Goal: Task Accomplishment & Management: Manage account settings

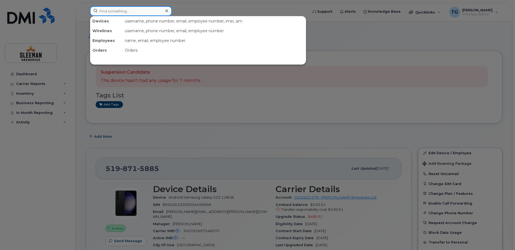
click at [139, 13] on input at bounding box center [131, 11] width 82 height 10
paste input "https://helpdesk.me/join/783182066"
type input "https://helpdesk.me/join/783182066"
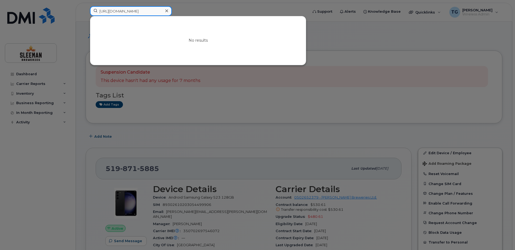
click at [146, 13] on input "https://helpdesk.me/join/783182066" at bounding box center [131, 11] width 82 height 10
click at [107, 7] on input at bounding box center [131, 11] width 82 height 10
paste input "705) 477-2729"
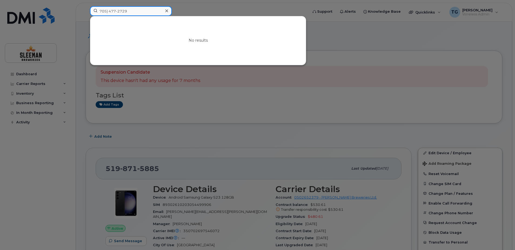
click at [107, 11] on input "705) 477-2729" at bounding box center [131, 11] width 82 height 10
click at [147, 13] on input "705-477-2729" at bounding box center [131, 11] width 82 height 10
type input "705-477-2729"
click at [197, 117] on div at bounding box center [257, 125] width 515 height 250
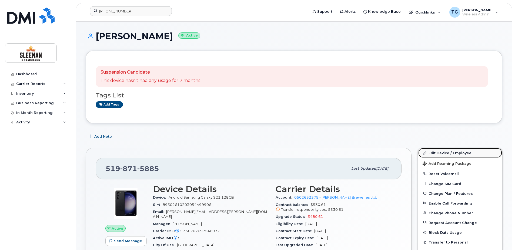
click at [436, 152] on link "Edit Device / Employee" at bounding box center [460, 153] width 84 height 10
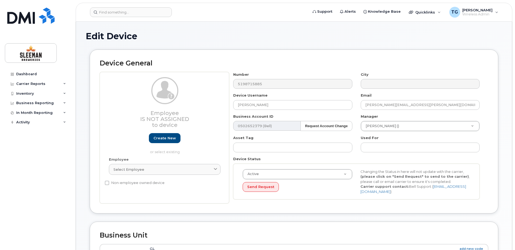
select select "9063165"
drag, startPoint x: 298, startPoint y: 102, endPoint x: 218, endPoint y: 102, distance: 80.5
click at [218, 102] on div "Employee Is not assigned to device Create new or select existing Employee Selec…" at bounding box center [294, 138] width 389 height 132
click at [262, 103] on input "Jake" at bounding box center [292, 105] width 119 height 10
drag, startPoint x: 274, startPoint y: 105, endPoint x: 225, endPoint y: 105, distance: 48.4
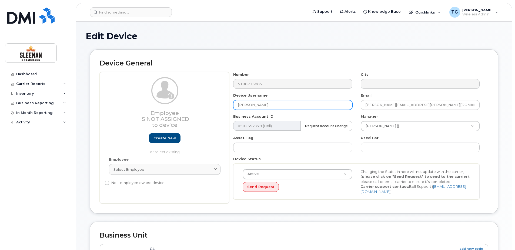
click at [225, 105] on div "Employee Is not assigned to device Create new or select existing Employee Selec…" at bounding box center [294, 138] width 389 height 132
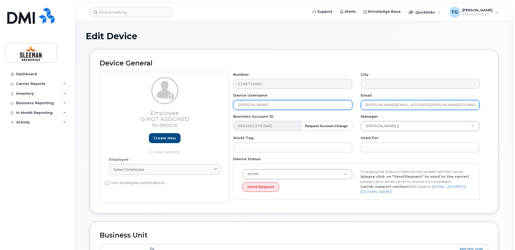
type input "[PERSON_NAME]"
drag, startPoint x: 389, startPoint y: 105, endPoint x: 347, endPoint y: 106, distance: 41.9
click at [347, 106] on div "Number 5198715885 City Device Username Jake Krotowski Email derek.gordon@sleema…" at bounding box center [356, 138] width 255 height 132
paste input "[PERSON_NAME]"
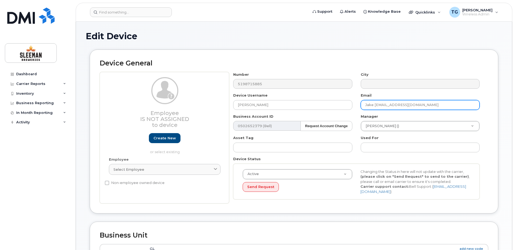
click at [376, 105] on input "Jake Krotowski@sleemanbreweries.ca" at bounding box center [420, 105] width 119 height 10
type input "[PERSON_NAME][EMAIL_ADDRESS][PERSON_NAME][DOMAIN_NAME]"
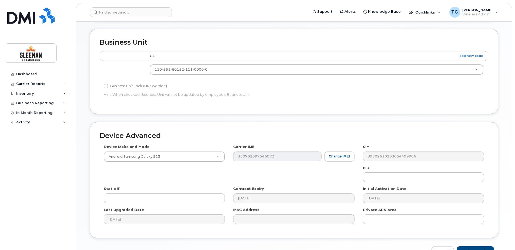
scroll to position [226, 0]
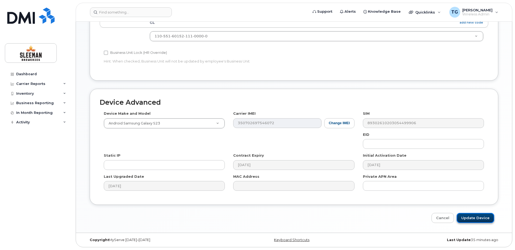
click at [485, 218] on input "Update Device" at bounding box center [476, 218] width 38 height 10
type input "Saving..."
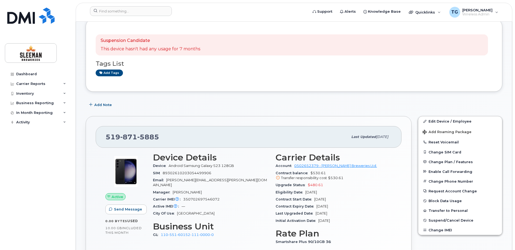
scroll to position [81, 0]
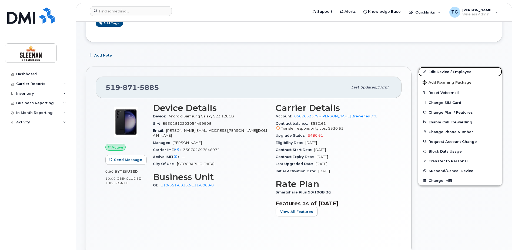
drag, startPoint x: 440, startPoint y: 72, endPoint x: 294, endPoint y: 133, distance: 158.1
click at [440, 72] on link "Edit Device / Employee" at bounding box center [460, 72] width 84 height 10
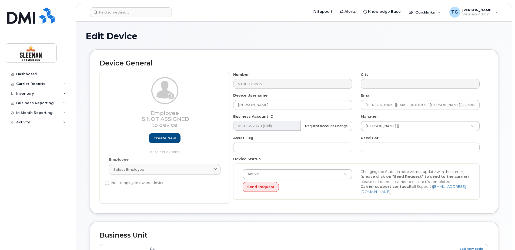
select select "9063165"
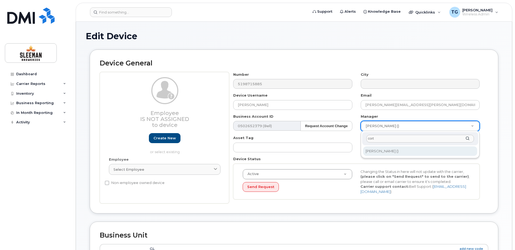
type input "cort"
click at [411, 146] on div "cort Cort Werner ()" at bounding box center [420, 144] width 119 height 27
type input "2967922"
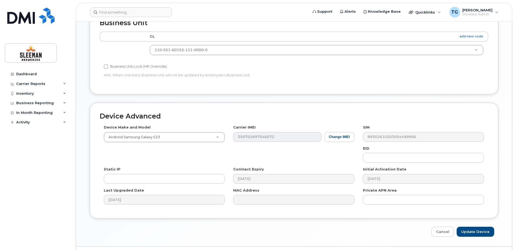
scroll to position [226, 0]
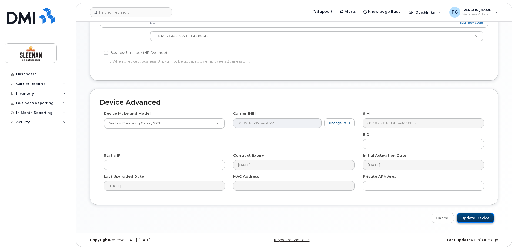
click at [482, 217] on input "Update Device" at bounding box center [476, 218] width 38 height 10
type input "Saving..."
